Goal: Go to known website: Access a specific website the user already knows

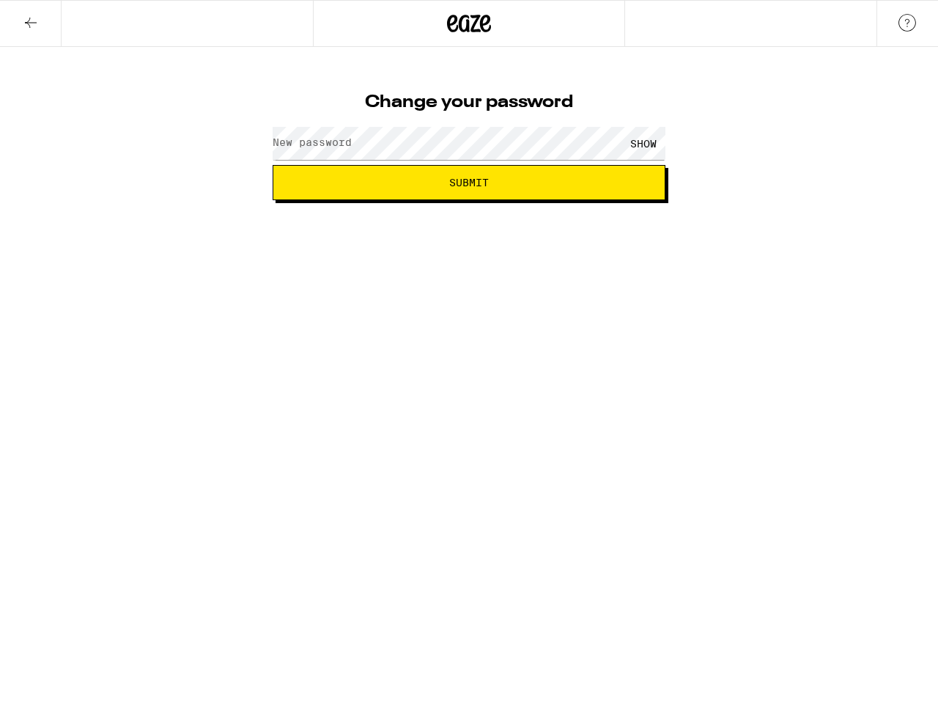
click at [469, 123] on div "SHOW" at bounding box center [469, 143] width 393 height 43
click at [31, 23] on icon at bounding box center [31, 23] width 18 height 18
click at [469, 23] on icon at bounding box center [470, 24] width 22 height 18
click at [644, 143] on div "SHOW" at bounding box center [644, 143] width 44 height 33
